Goal: Task Accomplishment & Management: Complete application form

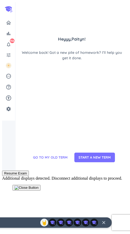
click at [87, 168] on div "GO TO MY OLD TERM START A NEW TERM" at bounding box center [72, 157] width 89 height 21
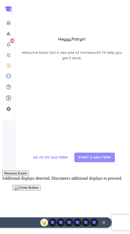
click at [86, 160] on span "START A NEW TERM" at bounding box center [94, 157] width 32 height 5
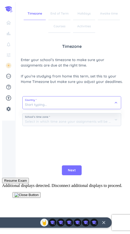
click at [50, 102] on input at bounding box center [72, 102] width 98 height 12
type input "[GEOGRAPHIC_DATA]"
